Goal: Register for event/course

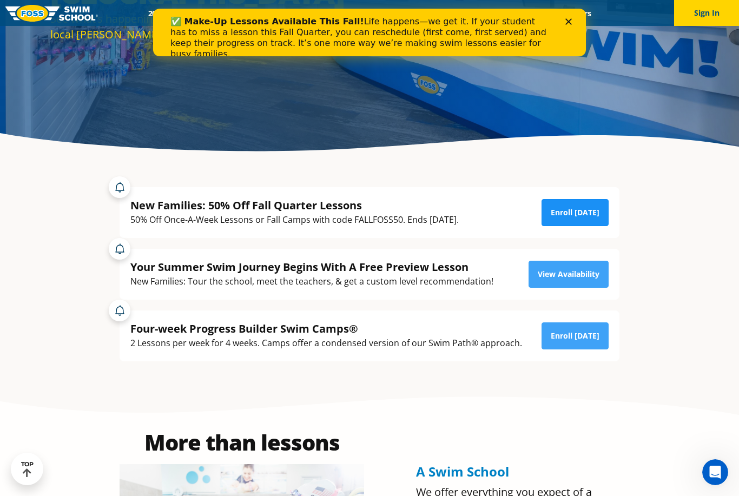
click at [588, 226] on link "Enroll [DATE]" at bounding box center [574, 212] width 67 height 27
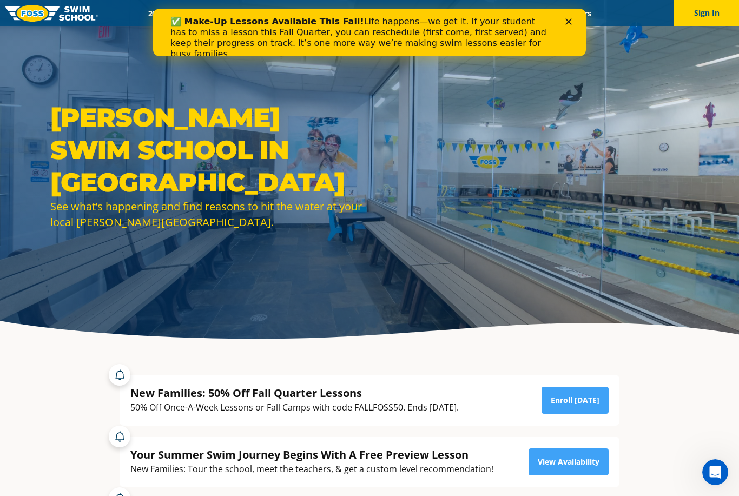
click at [571, 23] on icon "Close" at bounding box center [568, 21] width 6 height 6
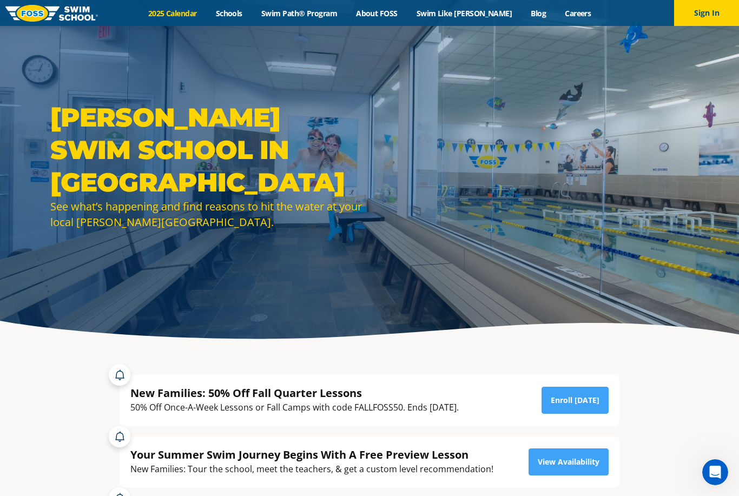
click at [190, 14] on link "2025 Calendar" at bounding box center [172, 13] width 68 height 10
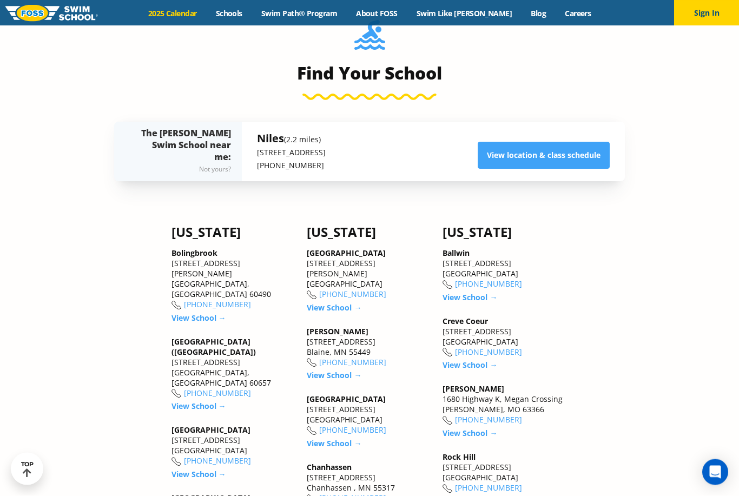
scroll to position [1209, 0]
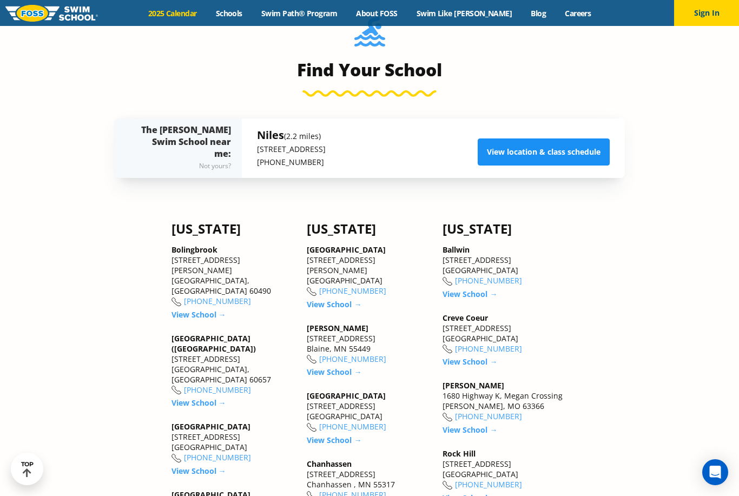
click at [587, 165] on link "View location & class schedule" at bounding box center [544, 151] width 132 height 27
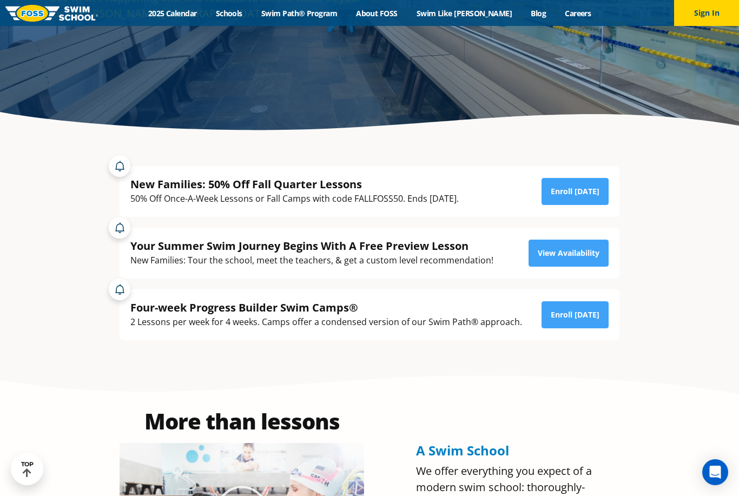
scroll to position [208, 0]
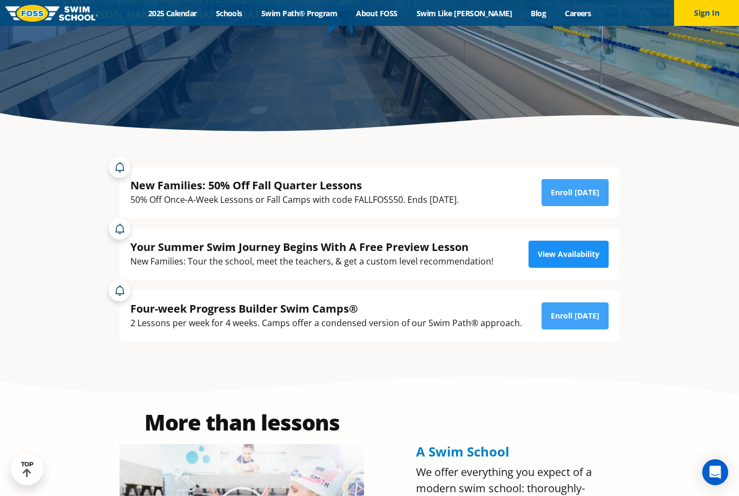
click at [581, 268] on link "View Availability" at bounding box center [568, 254] width 80 height 27
